Goal: Navigation & Orientation: Find specific page/section

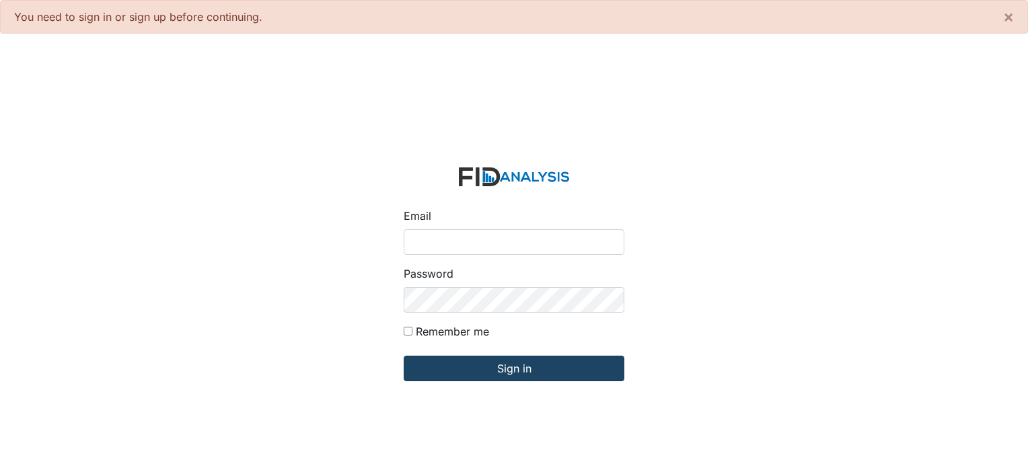
type input "[PERSON_NAME][EMAIL_ADDRESS][DOMAIN_NAME]"
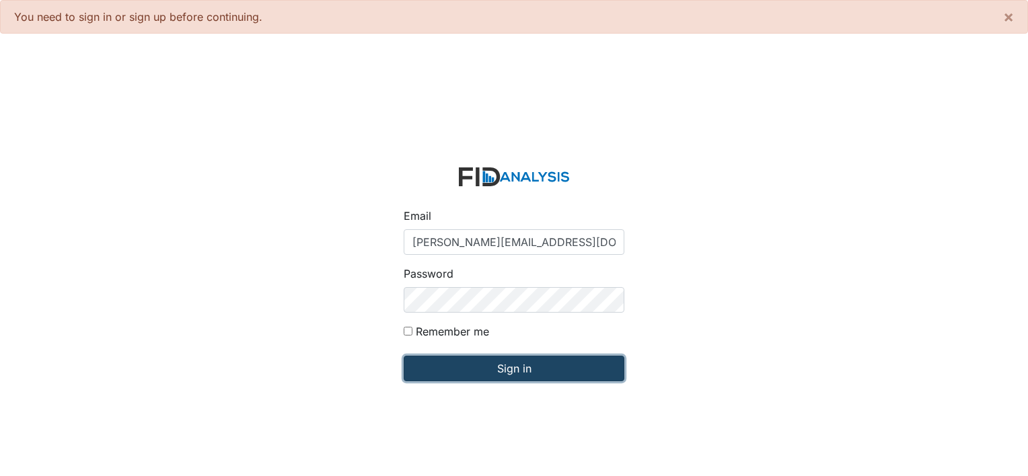
click at [564, 367] on input "Sign in" at bounding box center [514, 369] width 221 height 26
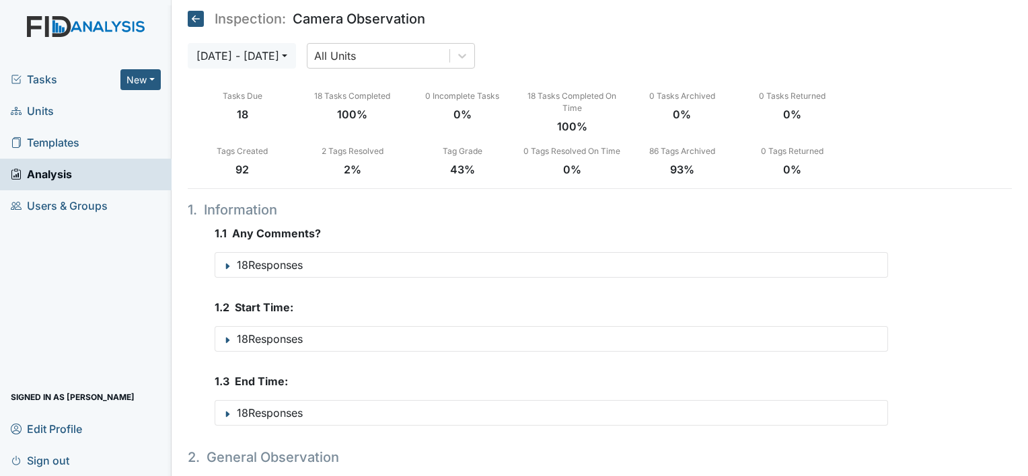
click at [44, 75] on span "Tasks" at bounding box center [66, 79] width 110 height 16
